Goal: Transaction & Acquisition: Register for event/course

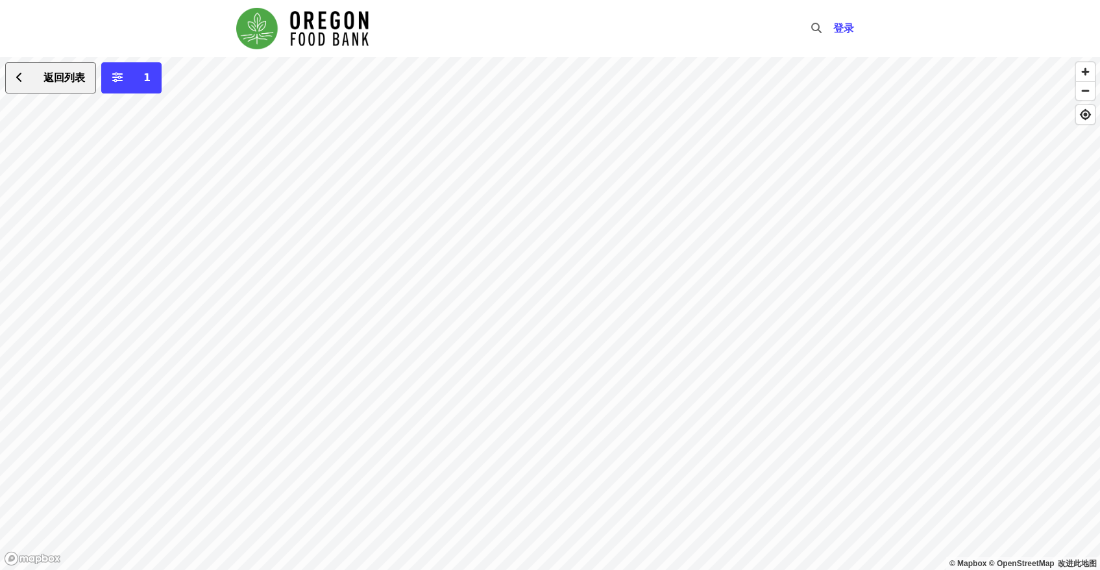
click at [55, 90] on button "返回列表" at bounding box center [50, 77] width 91 height 31
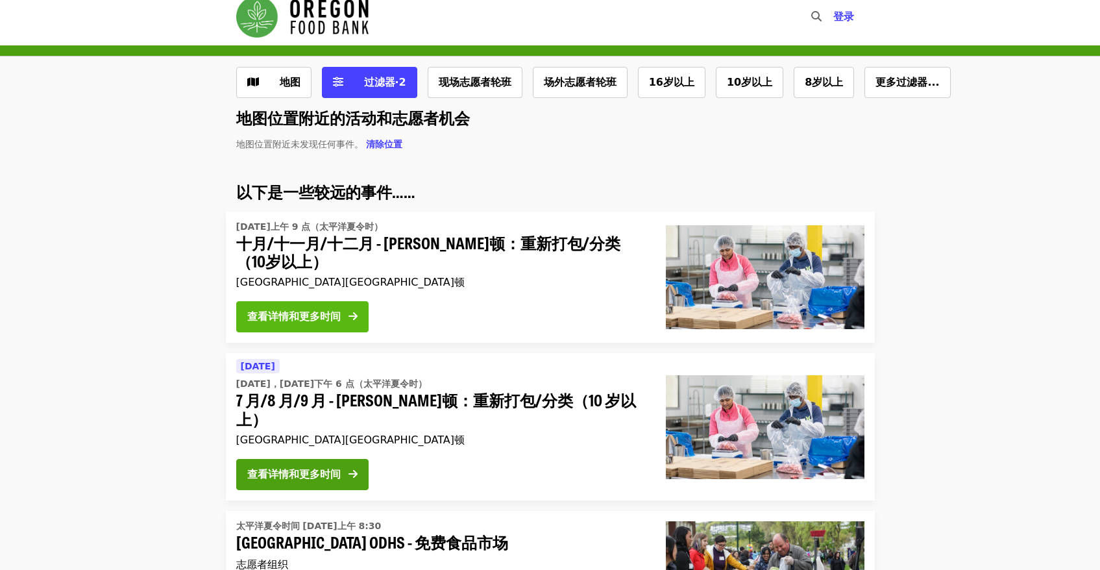
scroll to position [10, 0]
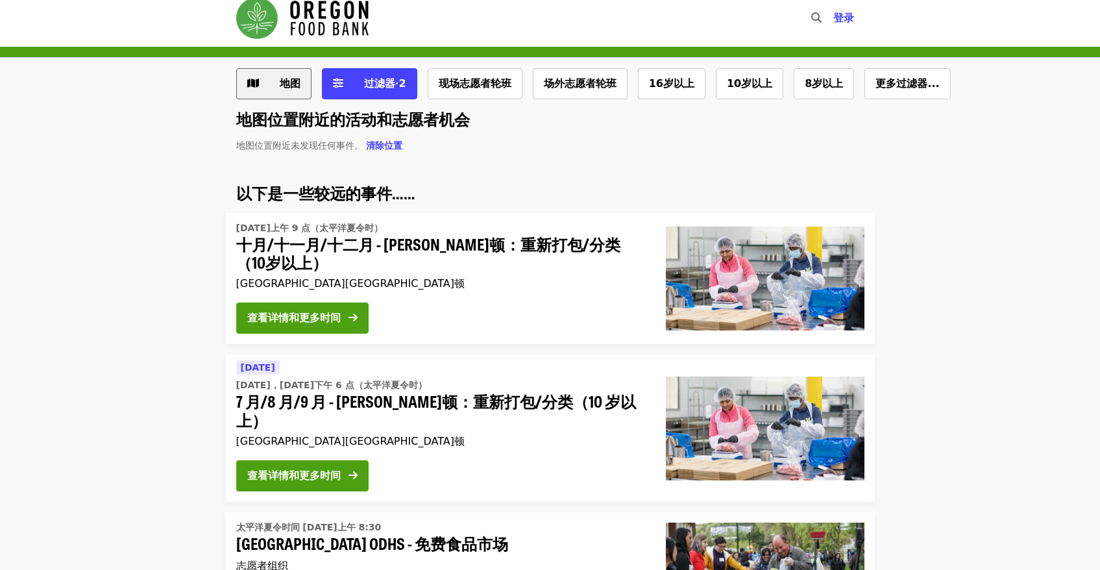
click at [275, 85] on span "地图" at bounding box center [284, 84] width 34 height 16
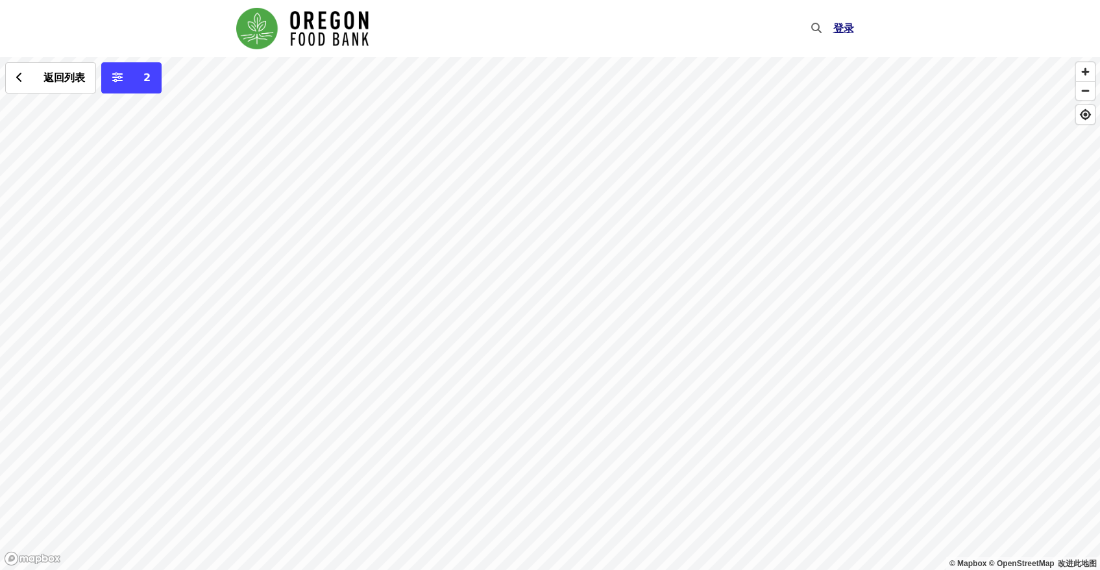
click at [845, 27] on font "登录" at bounding box center [844, 28] width 21 height 12
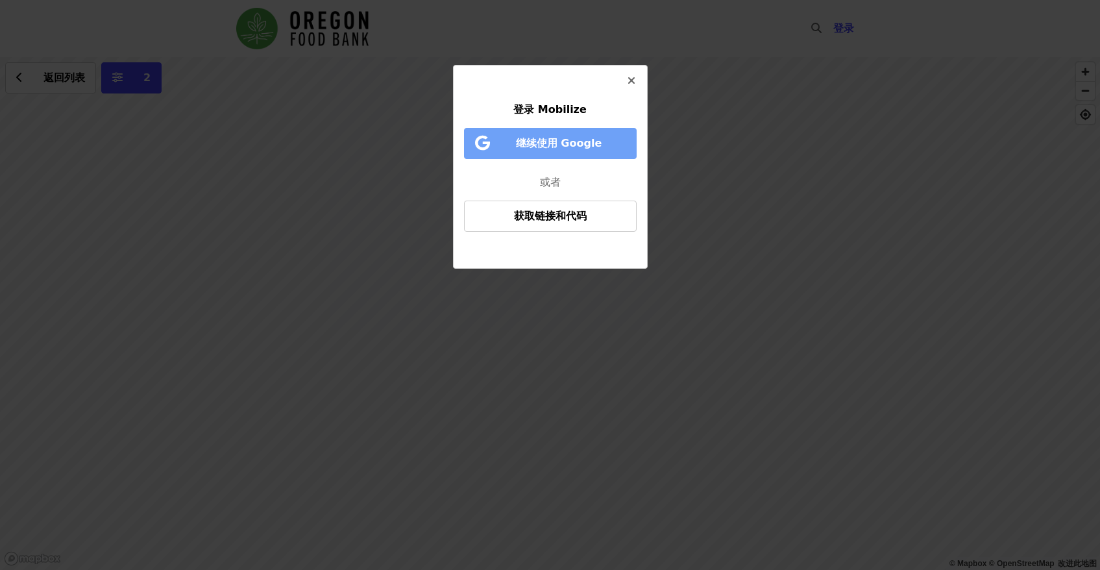
click at [542, 143] on font "继续使用 Google" at bounding box center [559, 143] width 86 height 12
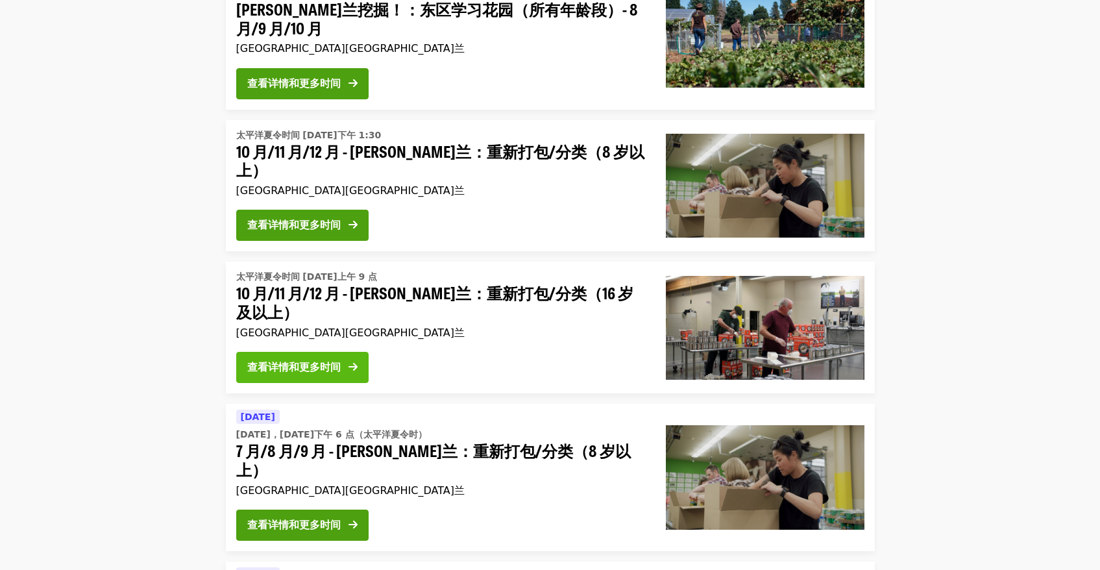
scroll to position [188, 0]
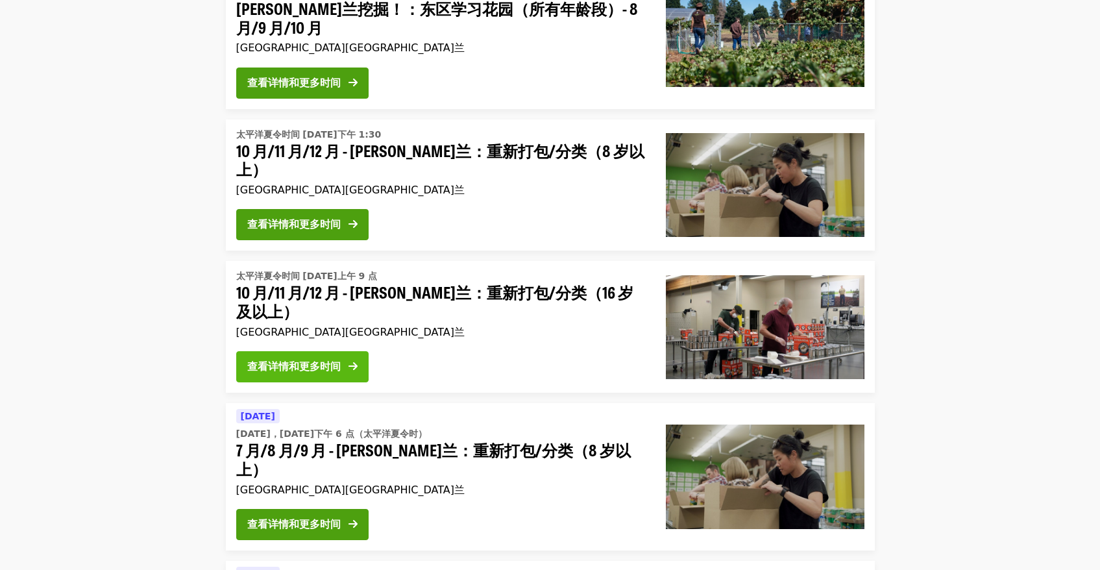
click at [325, 364] on button "查看详情和更多时间" at bounding box center [302, 366] width 132 height 31
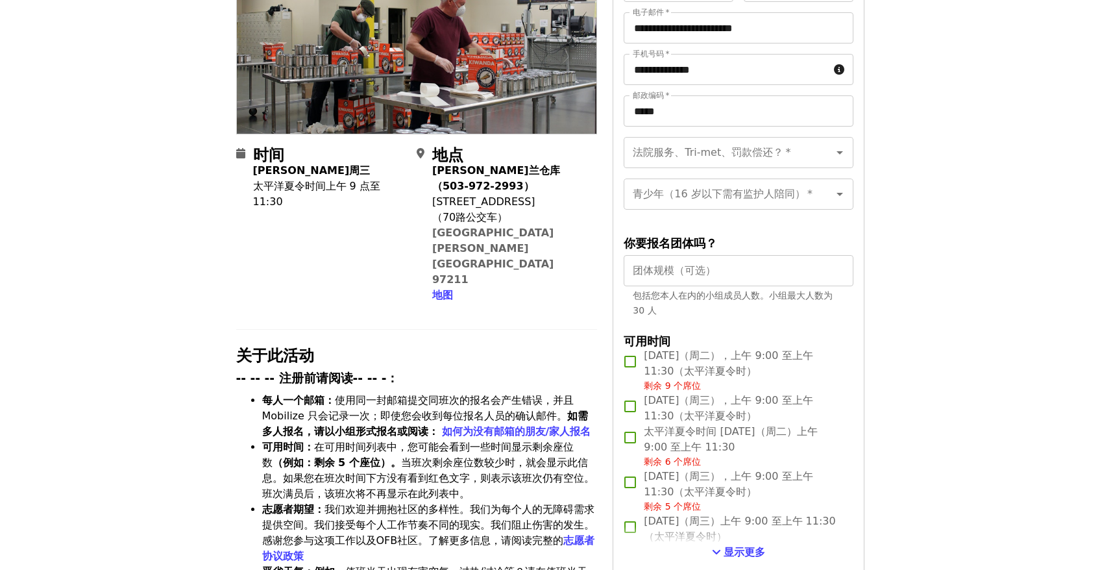
scroll to position [308, 0]
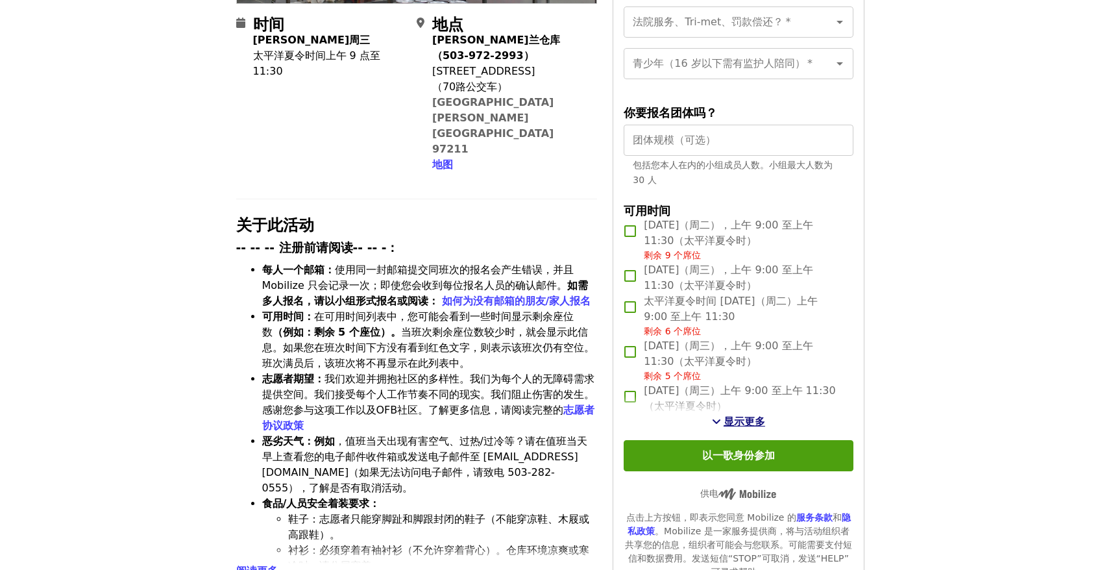
click at [734, 422] on font "显示更多" at bounding box center [745, 422] width 42 height 12
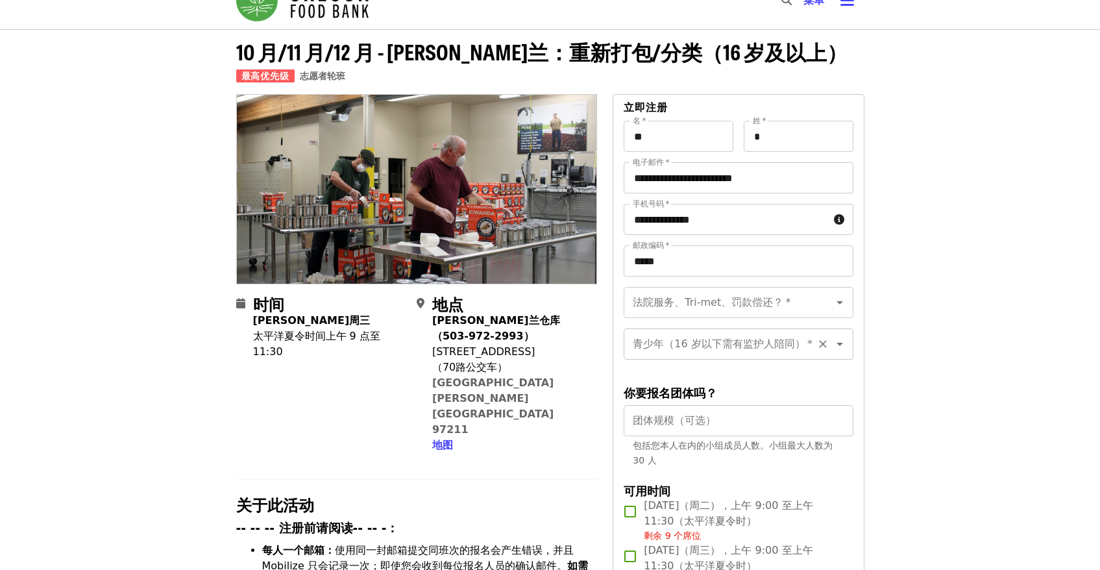
scroll to position [0, 0]
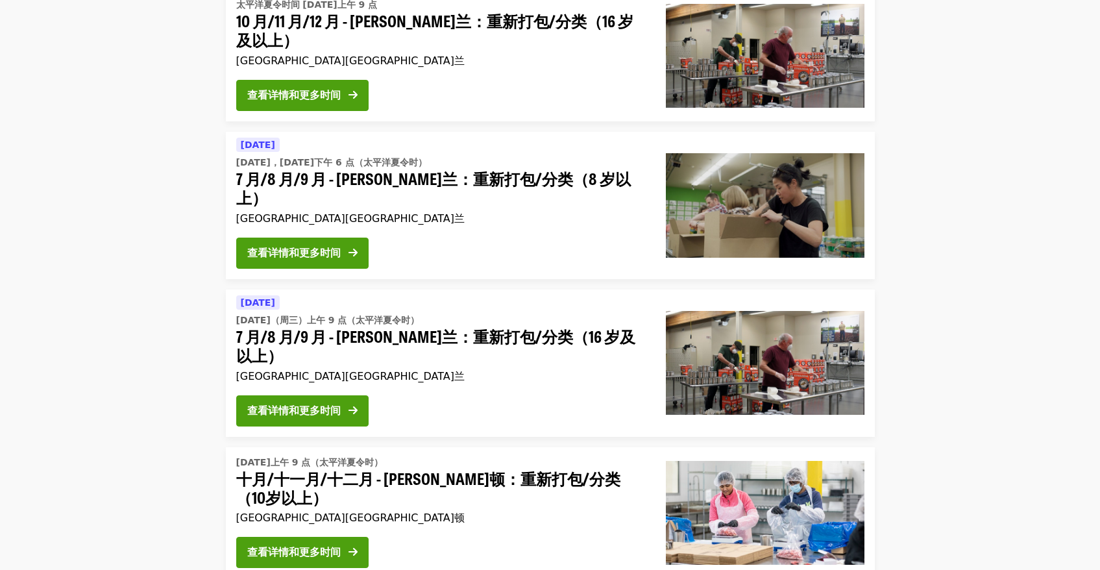
scroll to position [463, 0]
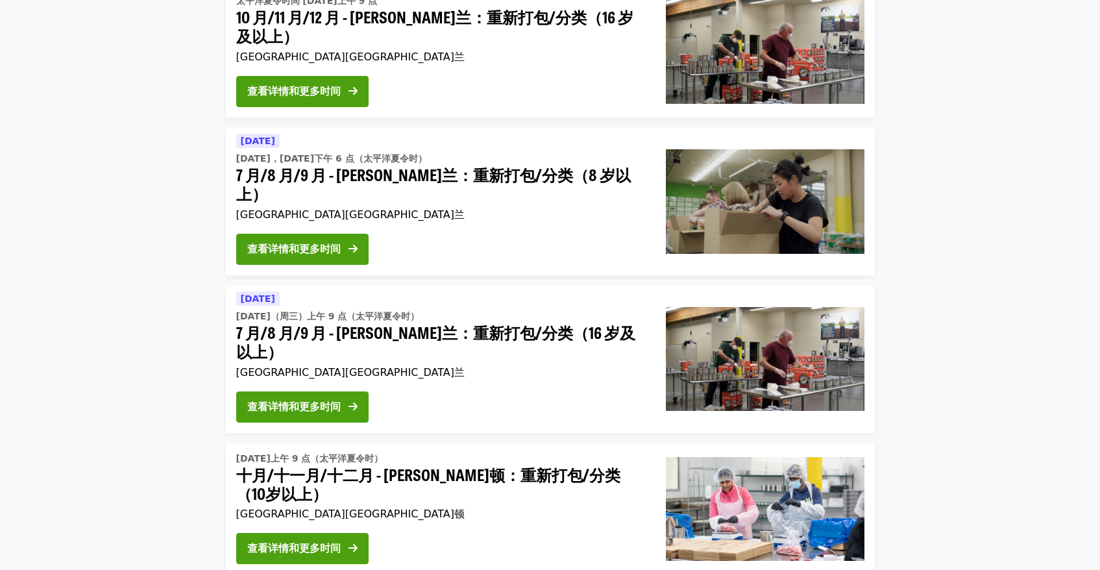
click at [316, 391] on button "查看详情和更多时间" at bounding box center [302, 406] width 132 height 31
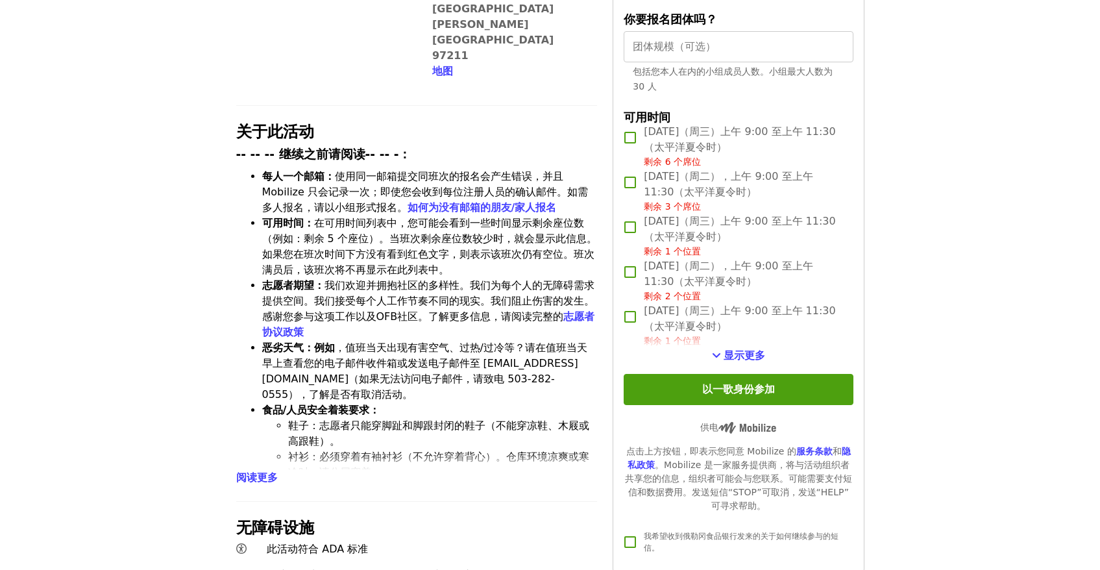
scroll to position [415, 0]
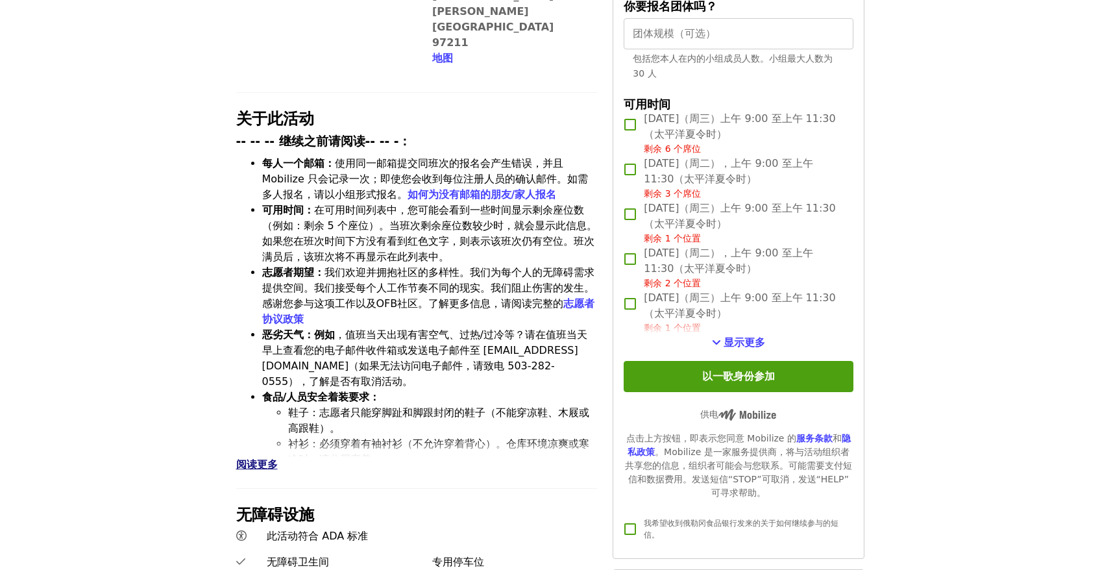
click at [247, 458] on font "阅读更多" at bounding box center [257, 464] width 42 height 12
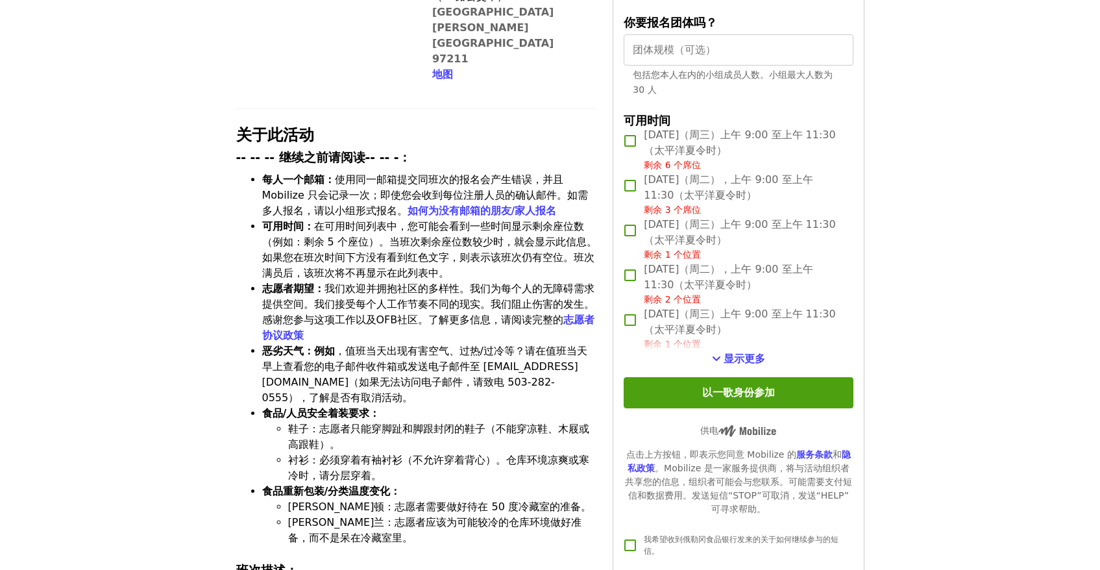
scroll to position [398, 0]
click at [725, 357] on font "显示更多" at bounding box center [745, 359] width 42 height 12
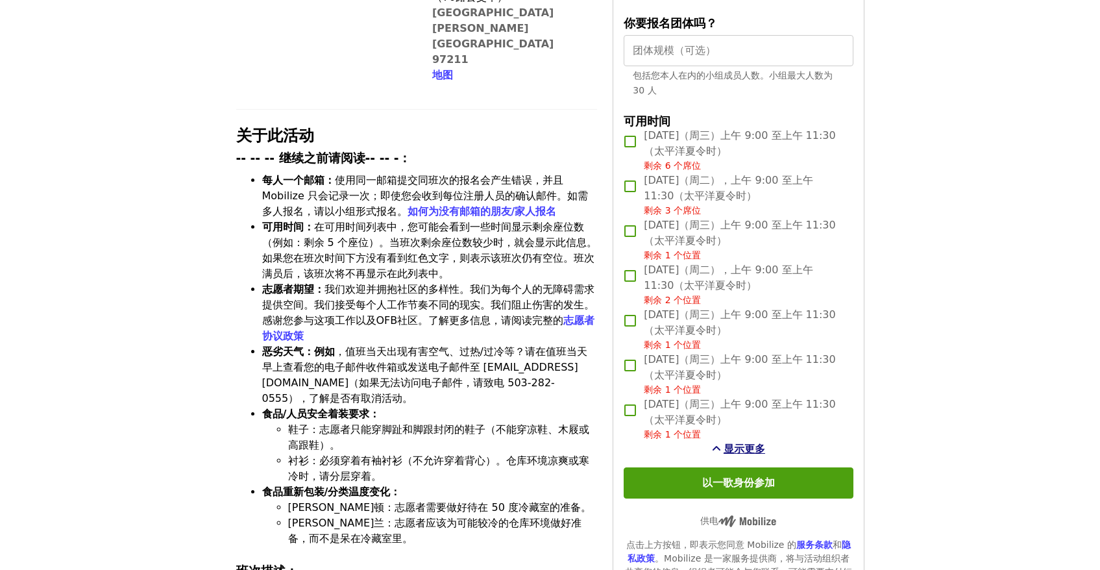
scroll to position [393, 0]
